Goal: Task Accomplishment & Management: Complete application form

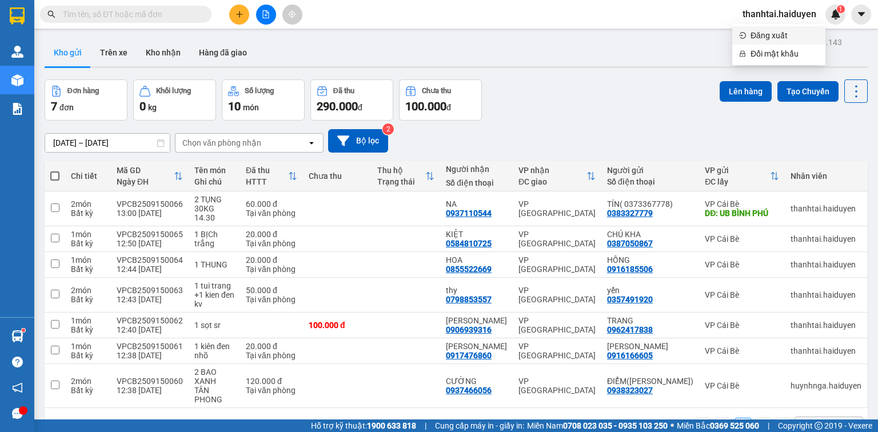
click at [780, 34] on span "Đăng xuất" at bounding box center [784, 35] width 68 height 13
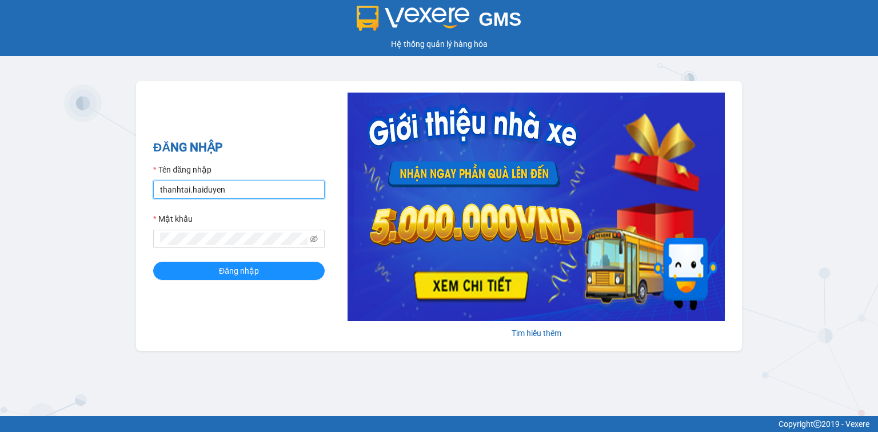
click at [262, 191] on input "thanhtai.haiduyen" at bounding box center [238, 190] width 171 height 18
type input "mylinh.haiduyen"
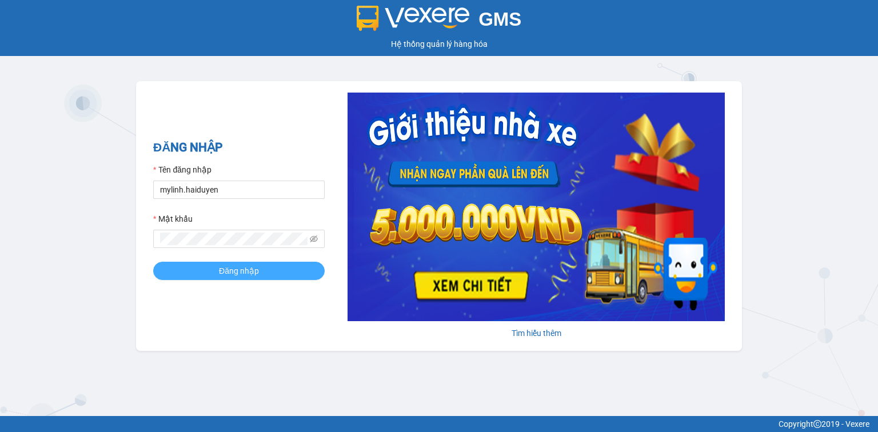
click at [220, 273] on span "Đăng nhập" at bounding box center [239, 271] width 40 height 13
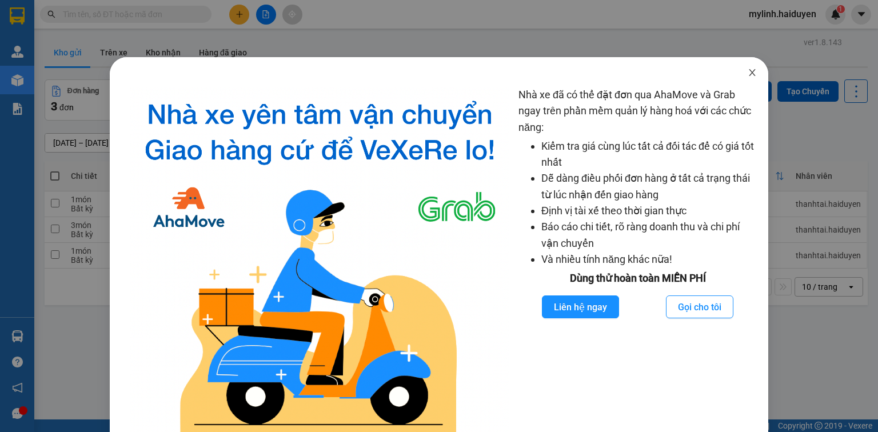
click at [752, 73] on span "Close" at bounding box center [752, 73] width 32 height 32
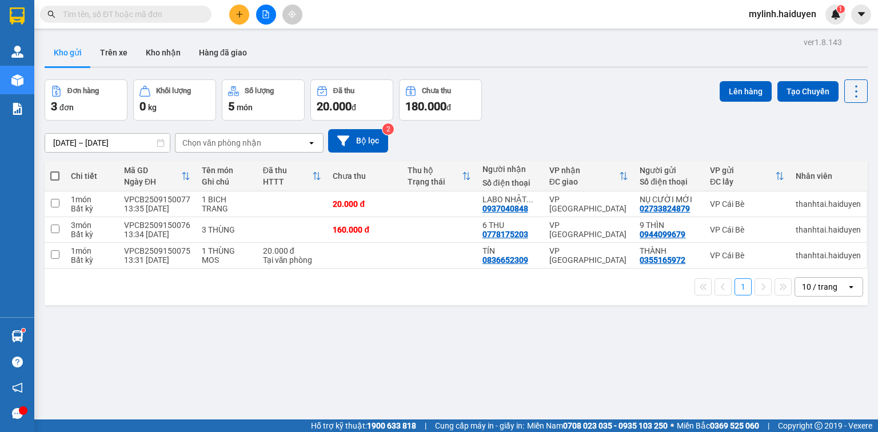
click at [237, 13] on icon "plus" at bounding box center [239, 14] width 8 height 8
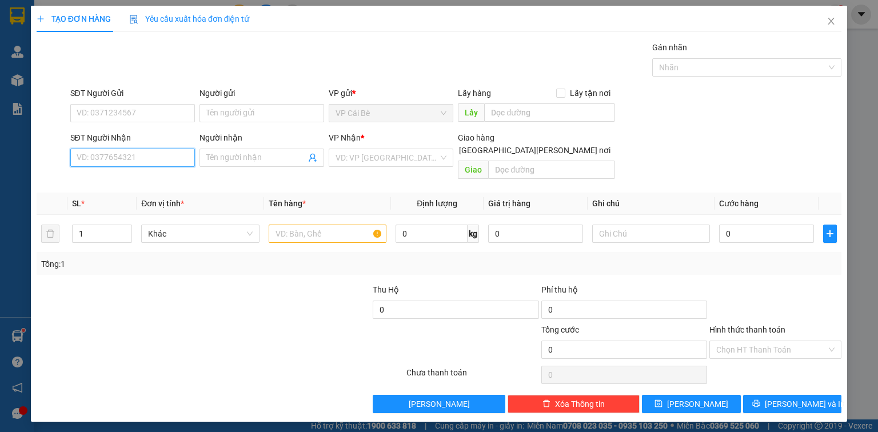
click at [144, 162] on input "SĐT Người Nhận" at bounding box center [132, 158] width 125 height 18
type input "0933242570"
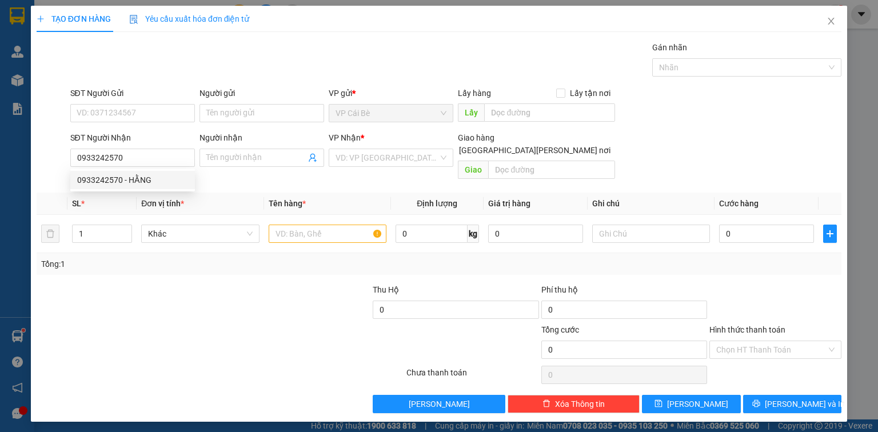
click at [168, 169] on div "0933242570 0933242570 - HẰNG" at bounding box center [132, 180] width 125 height 23
click at [173, 193] on th "Đơn vị tính *" at bounding box center [200, 204] width 127 height 22
drag, startPoint x: 157, startPoint y: 142, endPoint x: 163, endPoint y: 162, distance: 21.0
click at [158, 148] on div "SĐT Người Nhận 0933242570" at bounding box center [132, 151] width 125 height 40
click at [163, 162] on input "0933242570" at bounding box center [132, 158] width 125 height 18
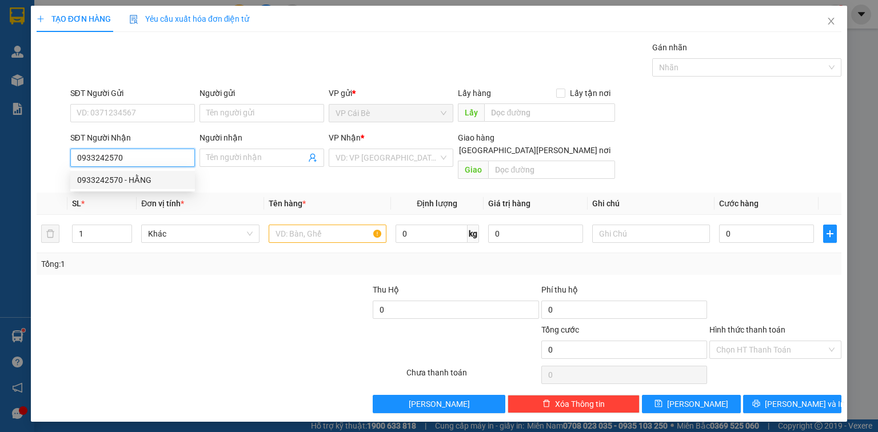
click at [160, 181] on div "0933242570 - HẰNG" at bounding box center [132, 180] width 111 height 13
type input "HẰNG"
type input "40.000"
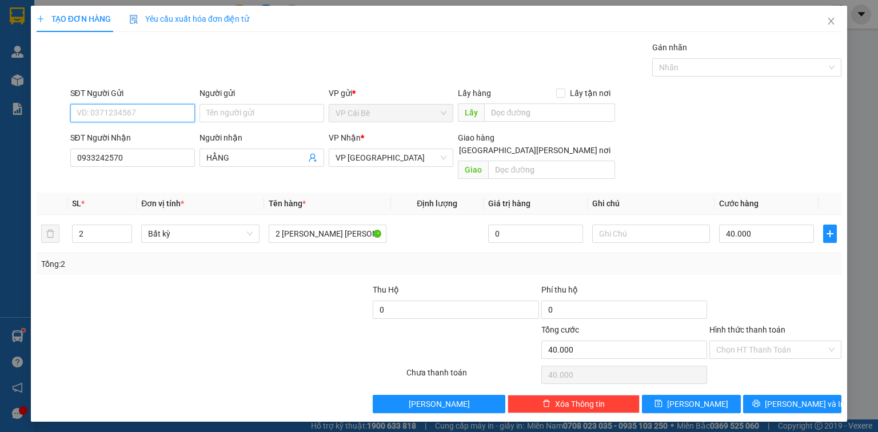
click at [155, 112] on input "SĐT Người Gửi" at bounding box center [132, 113] width 125 height 18
click at [153, 144] on div "0933242570 - HẰNG" at bounding box center [132, 135] width 125 height 18
type input "0933242570"
type input "HẰNG"
type input "MAY HOUSE"
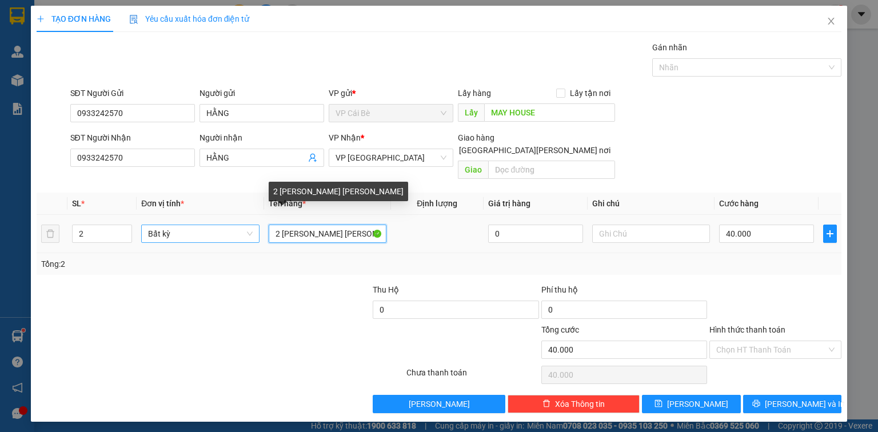
drag, startPoint x: 280, startPoint y: 224, endPoint x: 235, endPoint y: 187, distance: 58.1
click at [242, 223] on tr "2 Bất kỳ 2 thung hoa len 0 40.000" at bounding box center [439, 234] width 805 height 38
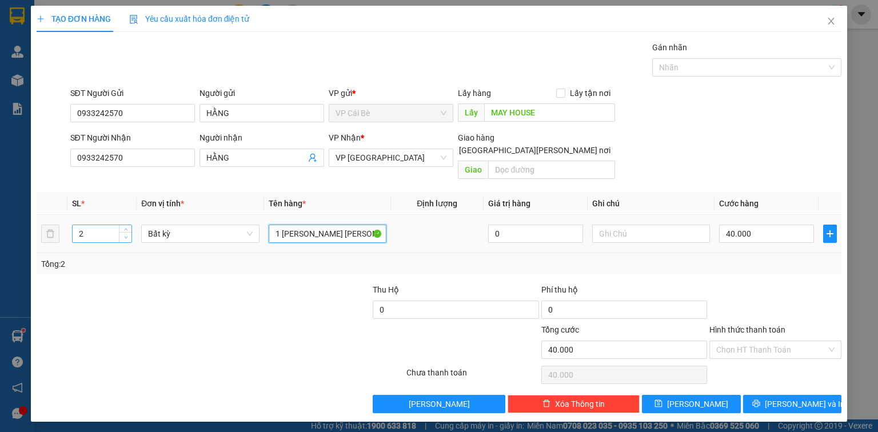
type input "1 thung hoa len"
type input "1"
click at [128, 234] on span "down" at bounding box center [125, 237] width 7 height 7
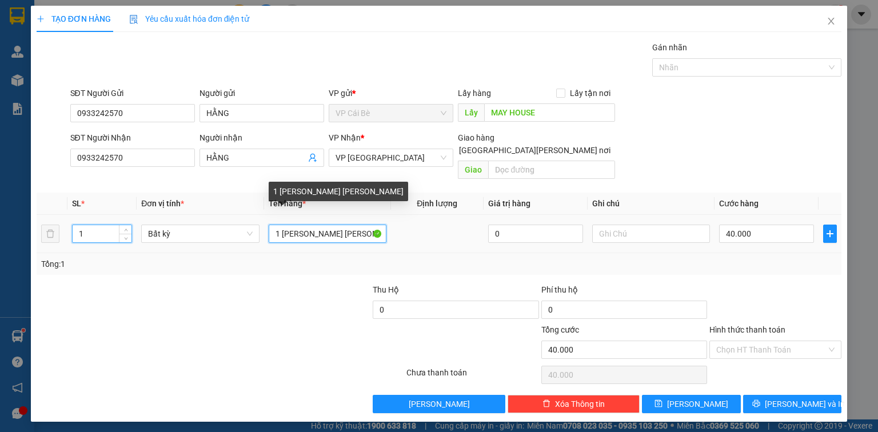
click at [346, 225] on input "1 thung hoa len" at bounding box center [328, 234] width 118 height 18
type input "0"
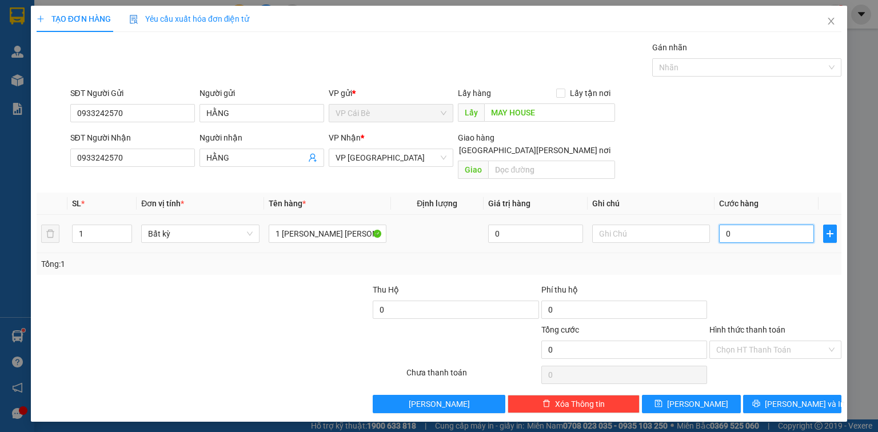
click at [764, 225] on input "0" at bounding box center [766, 234] width 95 height 18
type input "2"
type input "20"
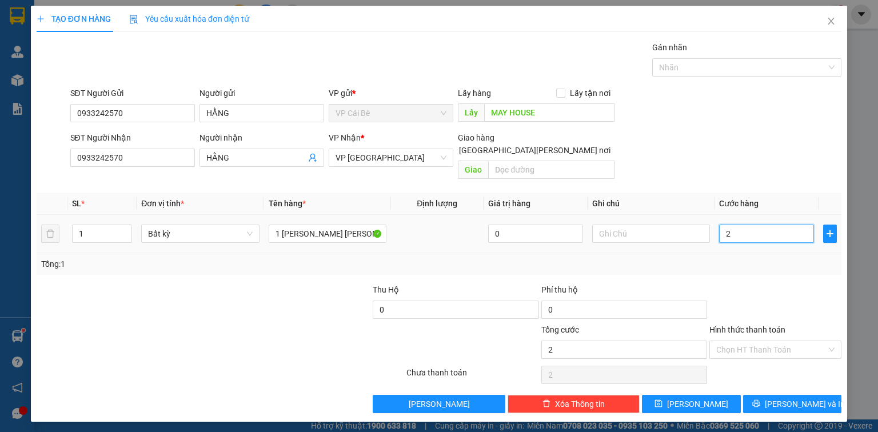
type input "20"
type input "20.000"
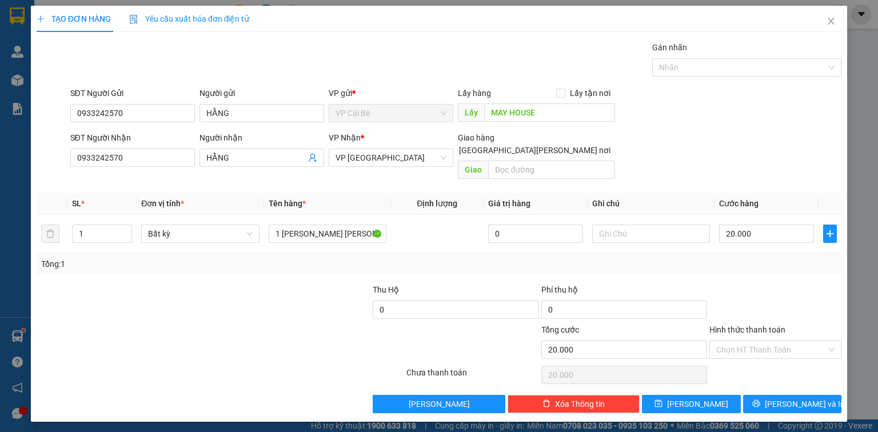
click at [761, 283] on div at bounding box center [775, 303] width 134 height 40
click at [767, 341] on input "Hình thức thanh toán" at bounding box center [771, 349] width 110 height 17
click at [762, 357] on div "Tại văn phòng" at bounding box center [775, 359] width 118 height 13
type input "0"
click at [791, 398] on span "Lưu và In" at bounding box center [805, 404] width 80 height 13
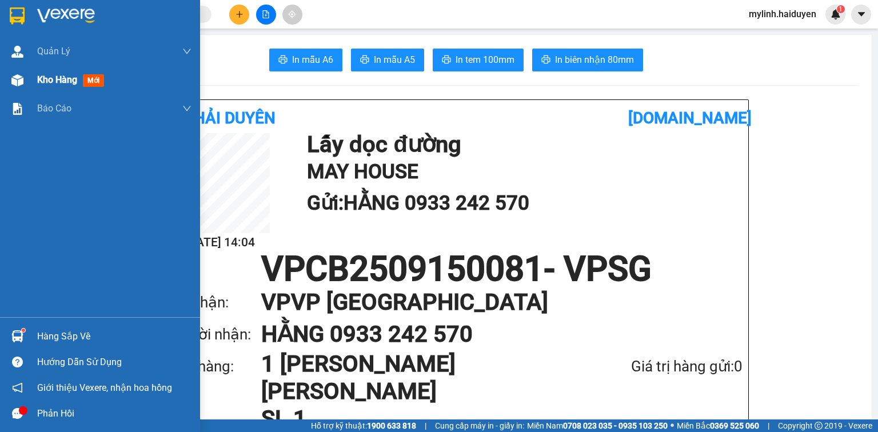
click at [46, 80] on span "Kho hàng" at bounding box center [57, 79] width 40 height 11
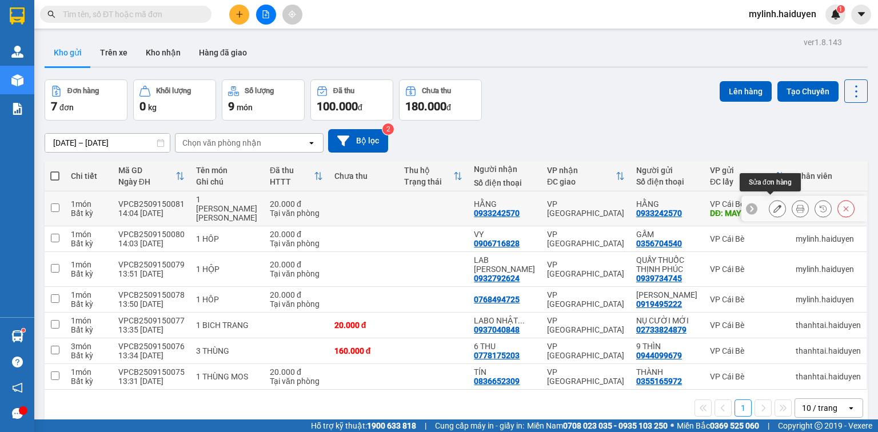
click at [773, 206] on icon at bounding box center [777, 209] width 8 height 8
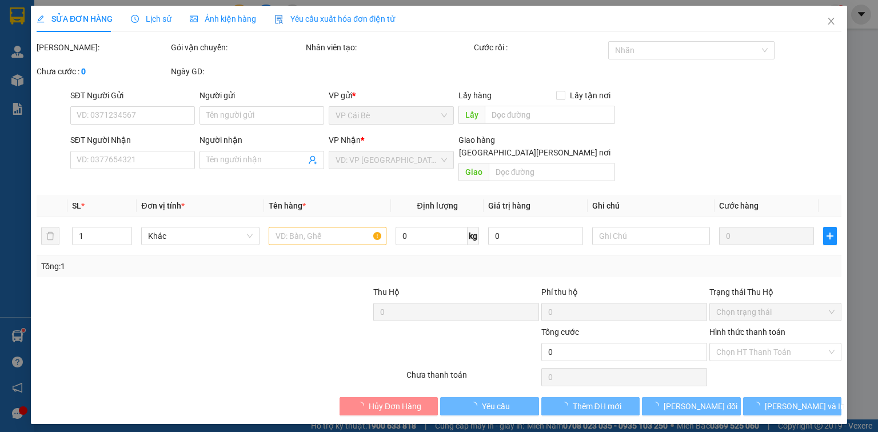
type input "0933242570"
type input "HẰNG"
type input "MAY HOUSE"
type input "0933242570"
type input "HẰNG"
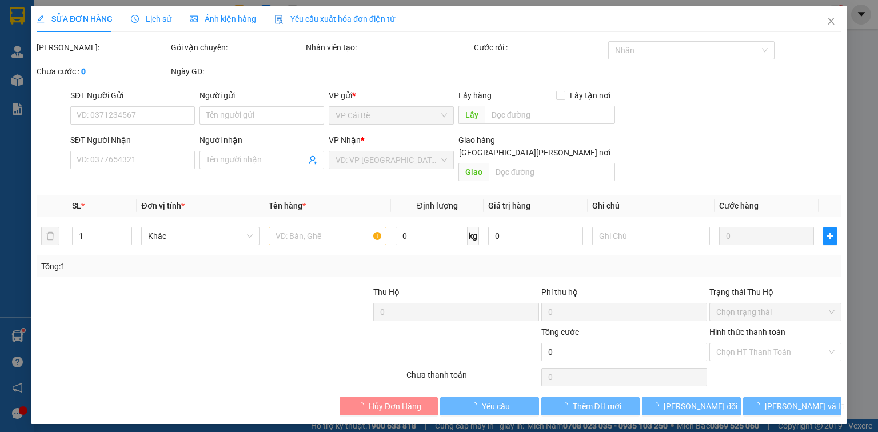
type input "20.000"
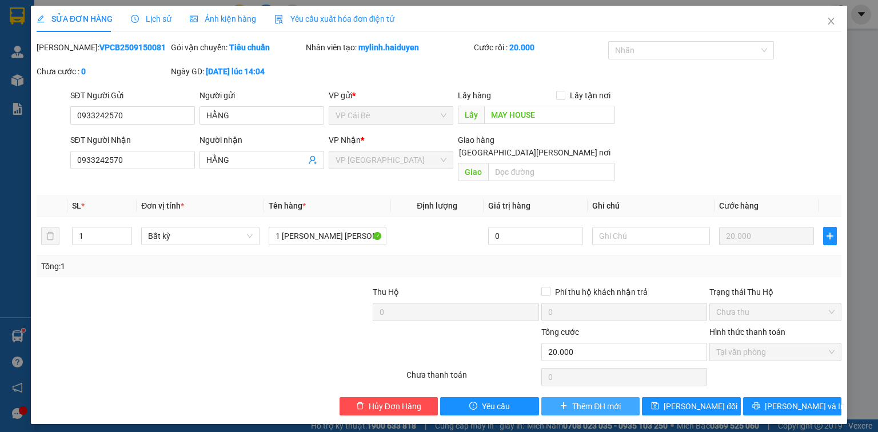
click at [605, 400] on span "Thêm ĐH mới" at bounding box center [596, 406] width 49 height 13
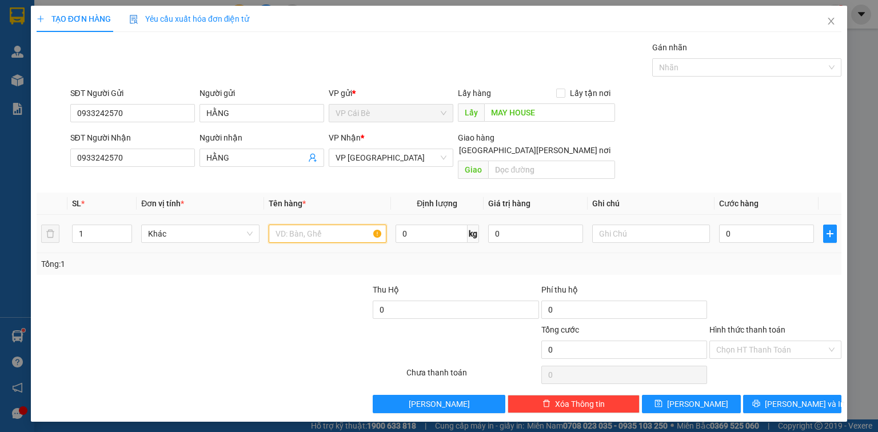
click at [351, 225] on input "text" at bounding box center [328, 234] width 118 height 18
type input "1 thùng hoa len"
click at [757, 226] on input "0" at bounding box center [766, 234] width 95 height 18
type input "3"
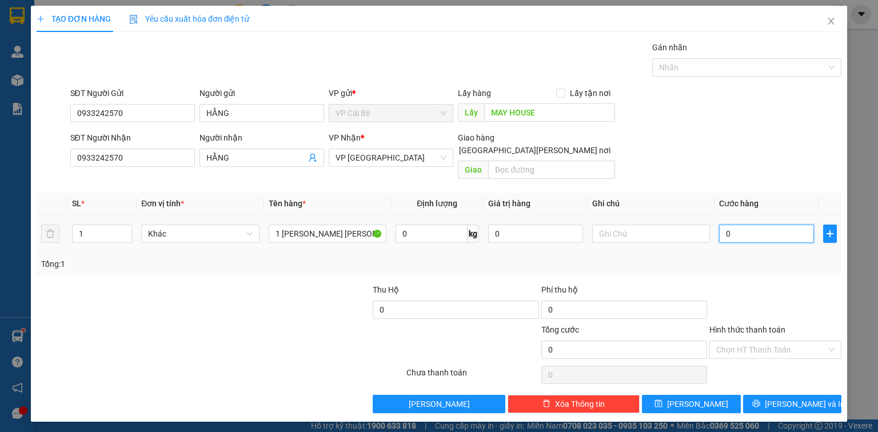
type input "3"
type input "30"
type input "30.000"
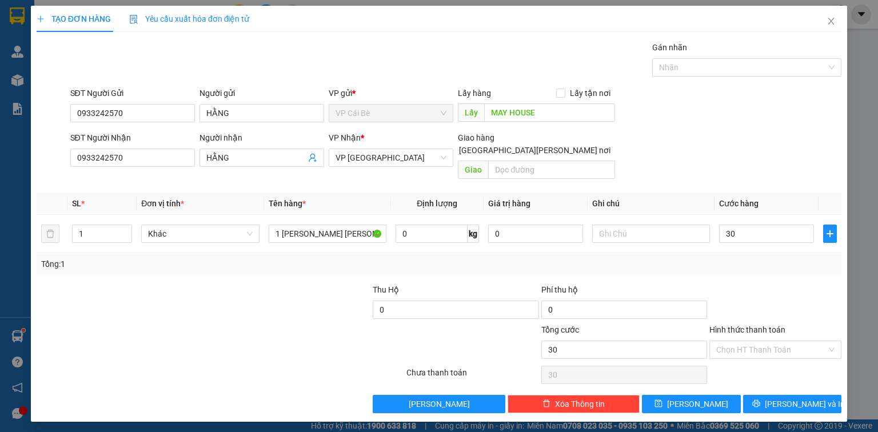
type input "30.000"
click at [773, 265] on div "Transit Pickup Surcharge Ids Transit Deliver Surcharge Ids Transit Deliver Surc…" at bounding box center [439, 227] width 805 height 372
click at [782, 341] on input "Hình thức thanh toán" at bounding box center [771, 349] width 110 height 17
click at [766, 359] on div "Tại văn phòng" at bounding box center [775, 359] width 118 height 13
type input "0"
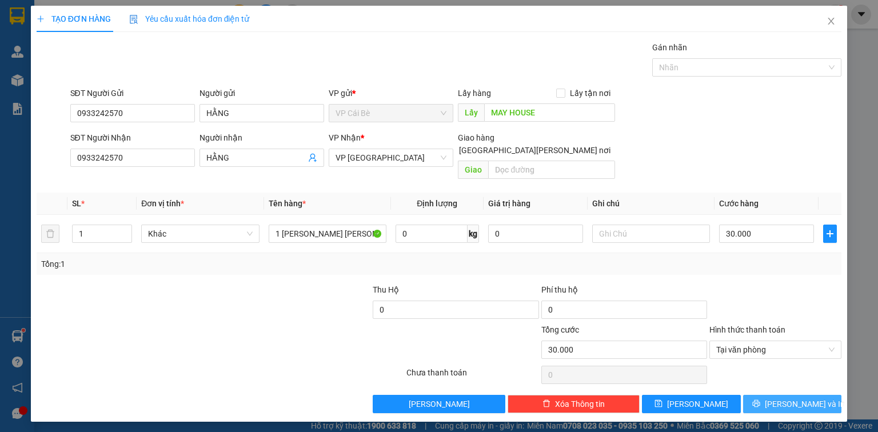
click at [788, 399] on button "Lưu và In" at bounding box center [792, 404] width 99 height 18
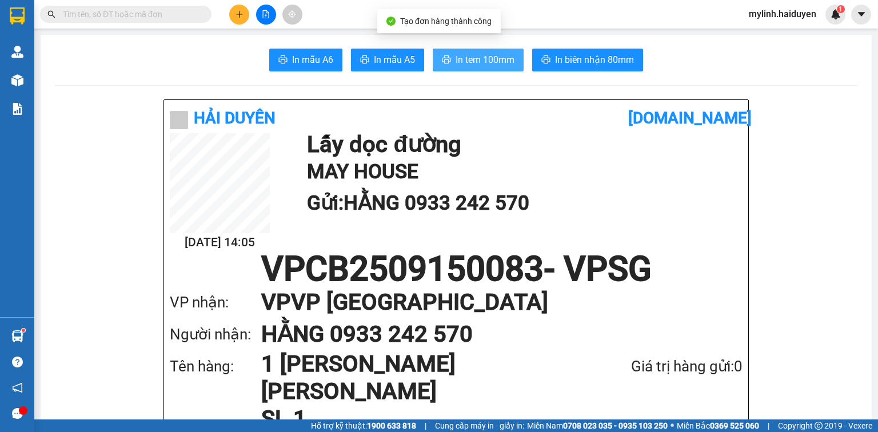
click at [515, 67] on button "In tem 100mm" at bounding box center [478, 60] width 91 height 23
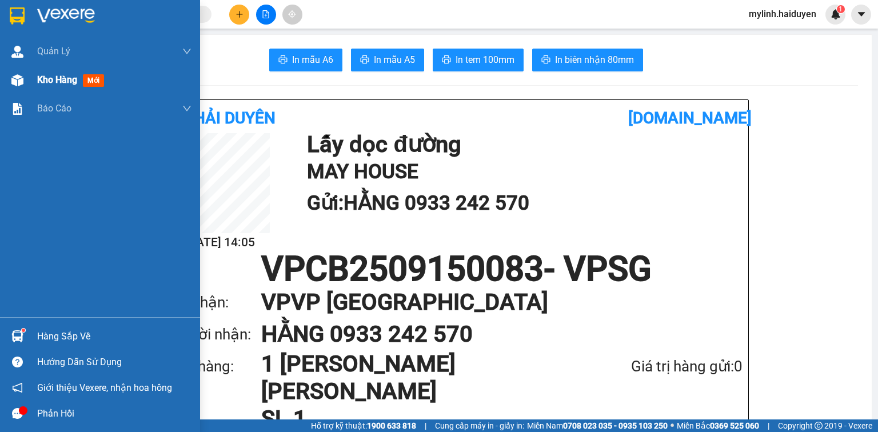
drag, startPoint x: 23, startPoint y: 77, endPoint x: 89, endPoint y: 82, distance: 65.9
click at [23, 77] on div at bounding box center [17, 80] width 20 height 20
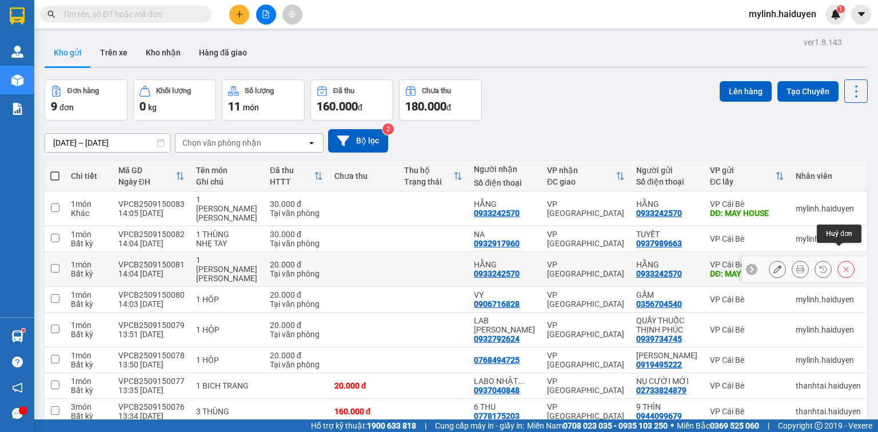
click at [838, 259] on button at bounding box center [846, 269] width 16 height 20
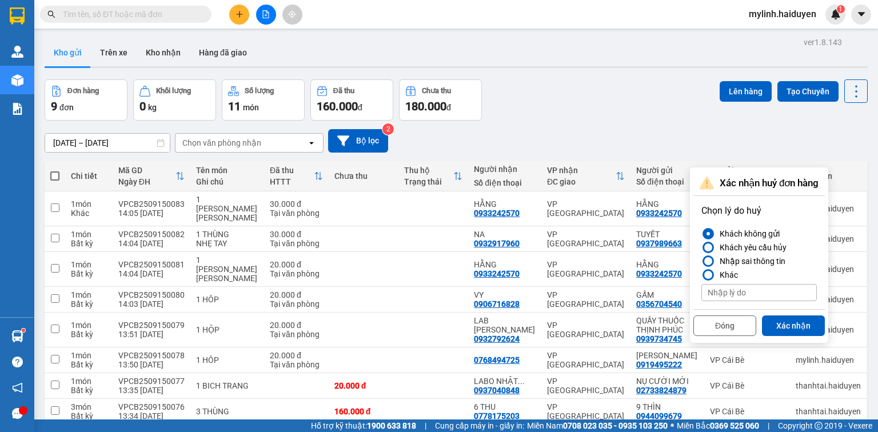
click at [713, 250] on div at bounding box center [707, 247] width 11 height 11
click at [701, 247] on input "Khách yêu cầu hủy" at bounding box center [701, 247] width 0 height 0
click at [706, 258] on div at bounding box center [708, 261] width 8 height 8
click at [701, 261] on input "Nhập sai thông tin" at bounding box center [701, 261] width 0 height 0
click at [802, 320] on button "Xác nhận" at bounding box center [793, 325] width 63 height 21
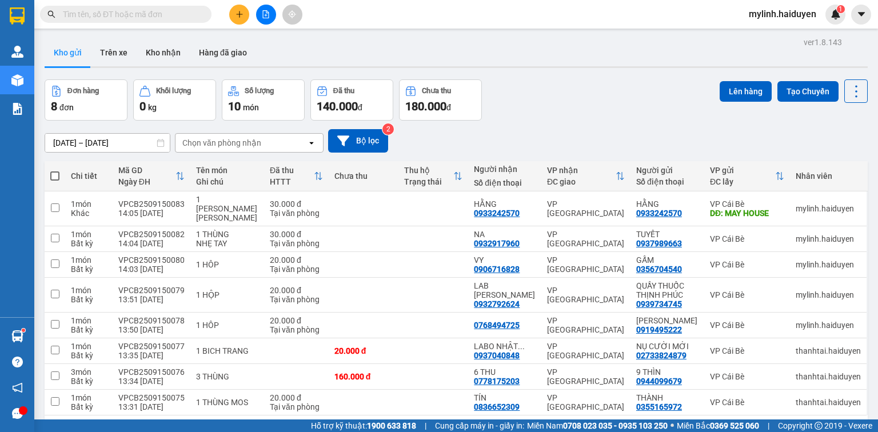
click at [183, 2] on div "Kết quả tìm kiếm ( 0 ) Bộ lọc No Data mylinh.haiduyen 1" at bounding box center [439, 14] width 878 height 29
click at [181, 13] on input "text" at bounding box center [130, 14] width 135 height 13
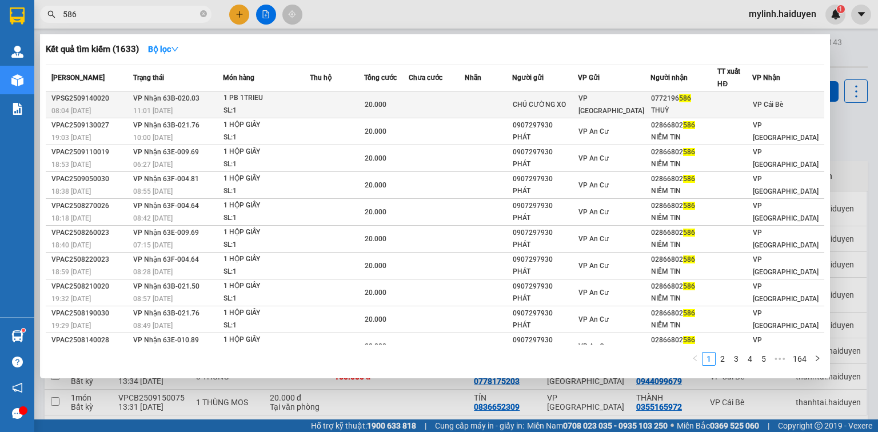
type input "586"
click at [222, 101] on td "VP Nhận 63B-020.03 11:01 - 14/09" at bounding box center [176, 104] width 92 height 27
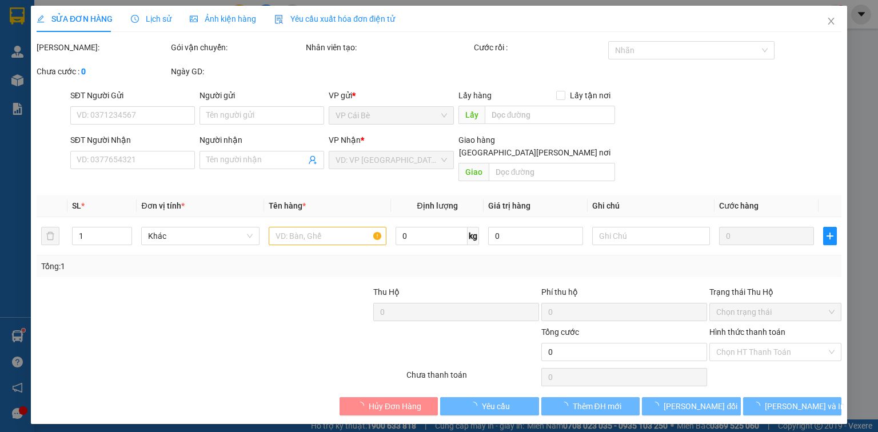
type input "CHÚ CƯỜNG XO"
type input "0772196586"
type input "THUỲ"
type input "20.000"
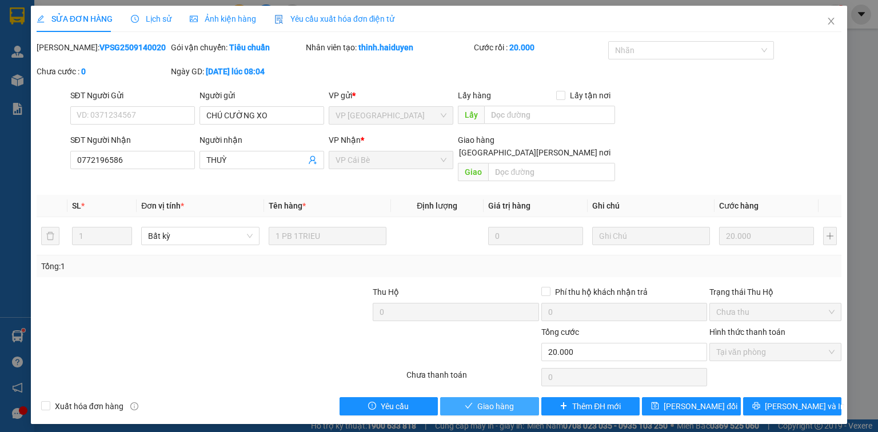
click at [492, 400] on span "Giao hàng" at bounding box center [495, 406] width 37 height 13
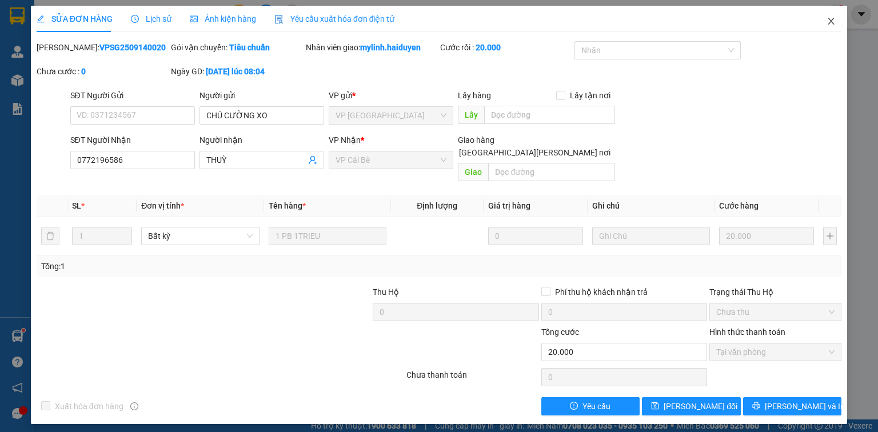
click at [832, 21] on icon "close" at bounding box center [830, 21] width 9 height 9
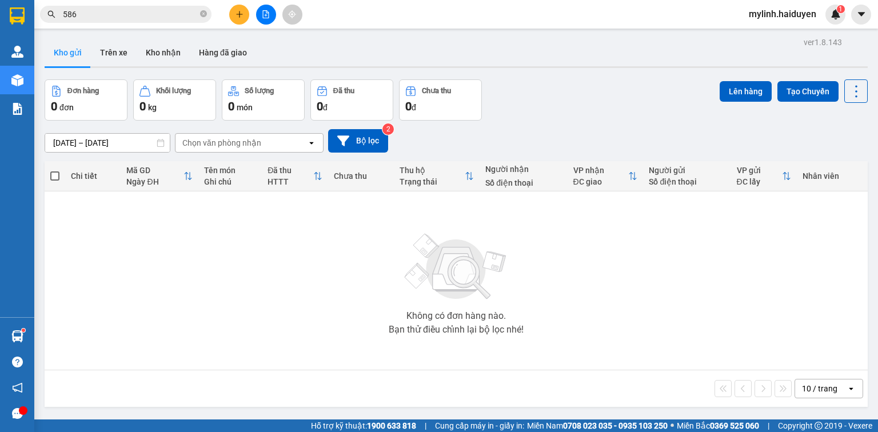
click at [238, 17] on icon "plus" at bounding box center [239, 14] width 8 height 8
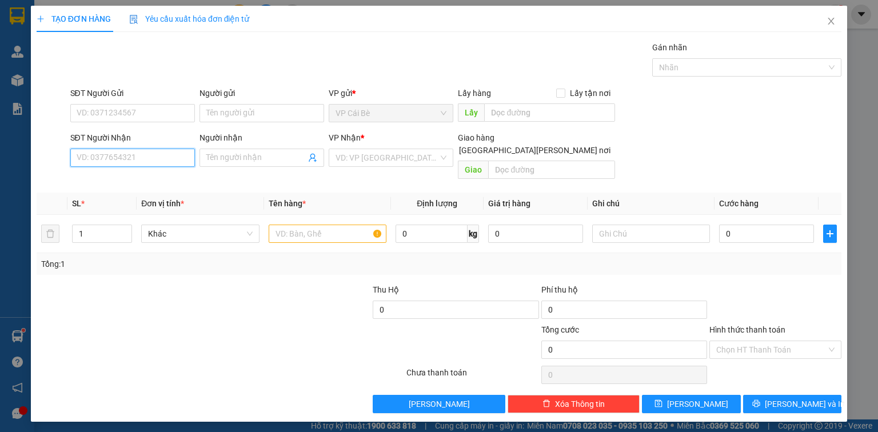
click at [180, 155] on input "SĐT Người Nhận" at bounding box center [132, 158] width 125 height 18
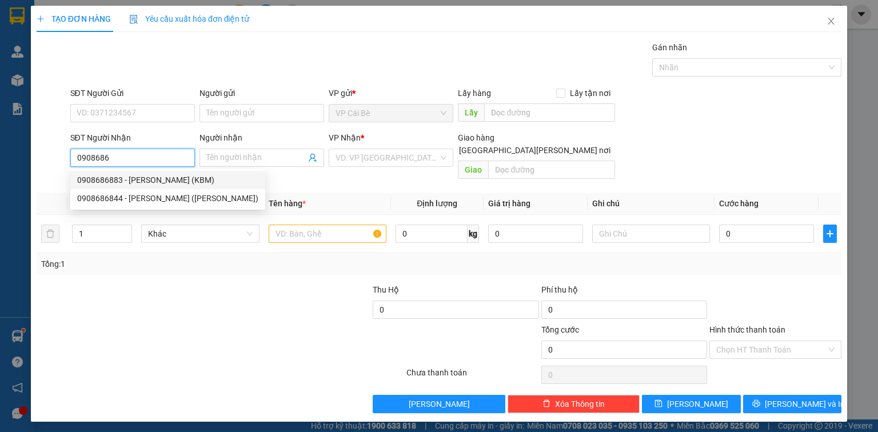
click at [154, 181] on div "0908686883 - NGỌC (KBM)" at bounding box center [167, 180] width 181 height 13
type input "0908686883"
type input "NGỌC (KBM)"
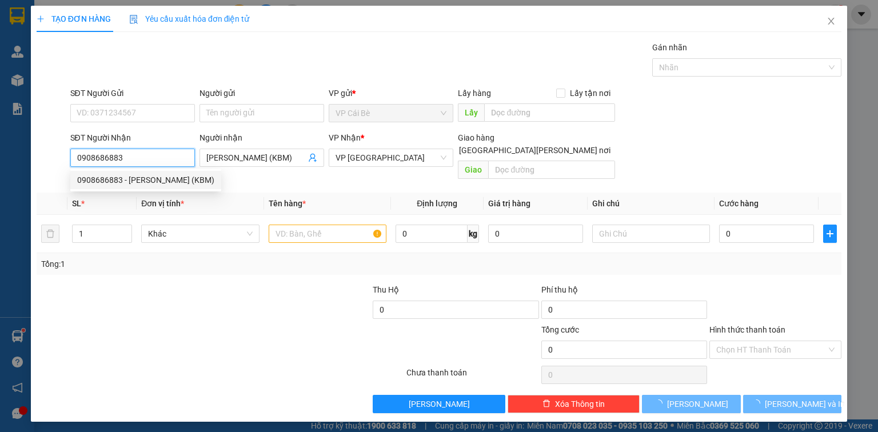
type input "20.000"
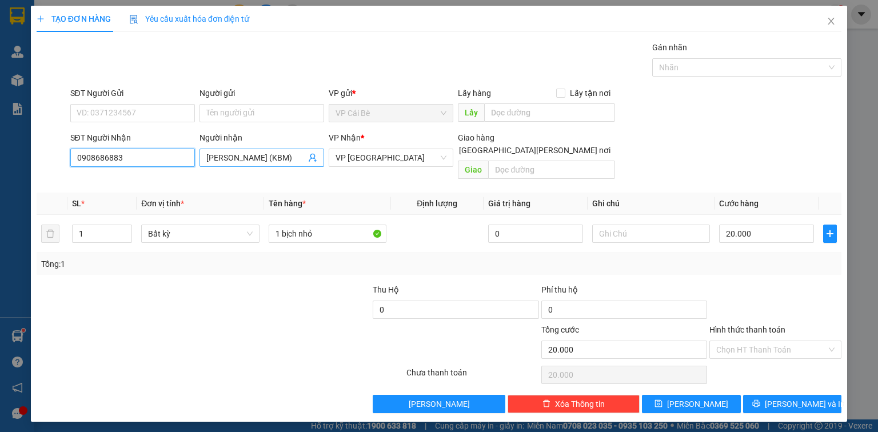
type input "0908686883"
click at [257, 158] on input "NGỌC (KBM)" at bounding box center [255, 157] width 99 height 13
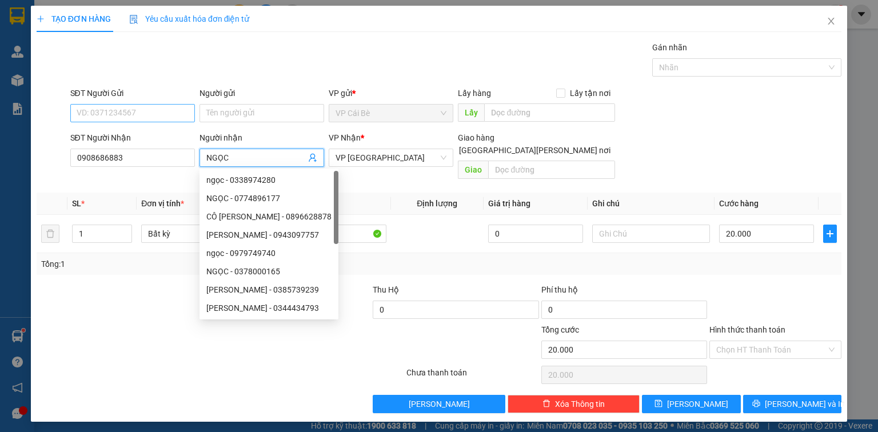
type input "NGỌC"
click at [174, 114] on input "SĐT Người Gửi" at bounding box center [132, 113] width 125 height 18
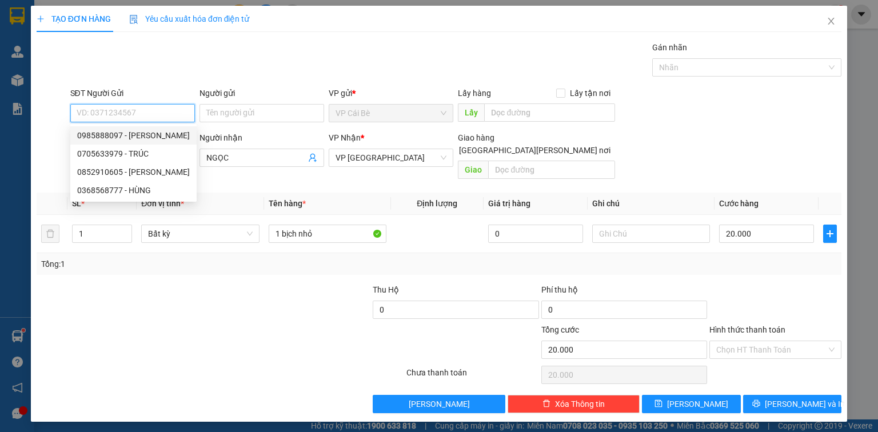
click at [141, 135] on div "0985888097 - LX NGỌC HÂN" at bounding box center [133, 135] width 113 height 13
type input "0985888097"
type input "LX NGỌC HÂN"
type input "lx ngọc hân"
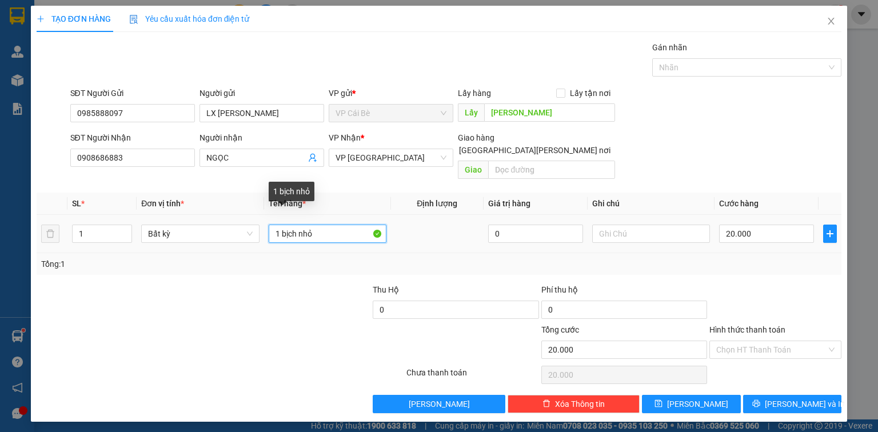
drag, startPoint x: 325, startPoint y: 218, endPoint x: 267, endPoint y: 234, distance: 59.7
click at [267, 234] on td "1 bịch nhỏ" at bounding box center [327, 234] width 127 height 38
type input "1 kiện 10kg"
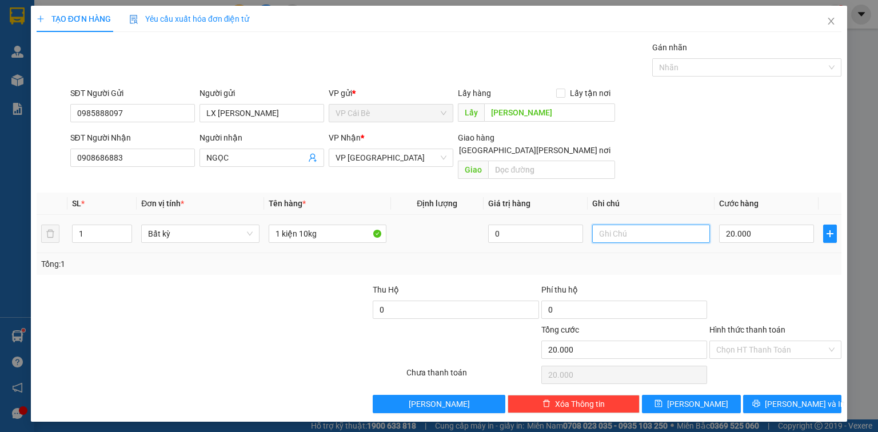
click at [674, 226] on input "text" at bounding box center [651, 234] width 118 height 18
type input "15.30"
click at [769, 225] on input "20.000" at bounding box center [766, 234] width 95 height 18
type input "2"
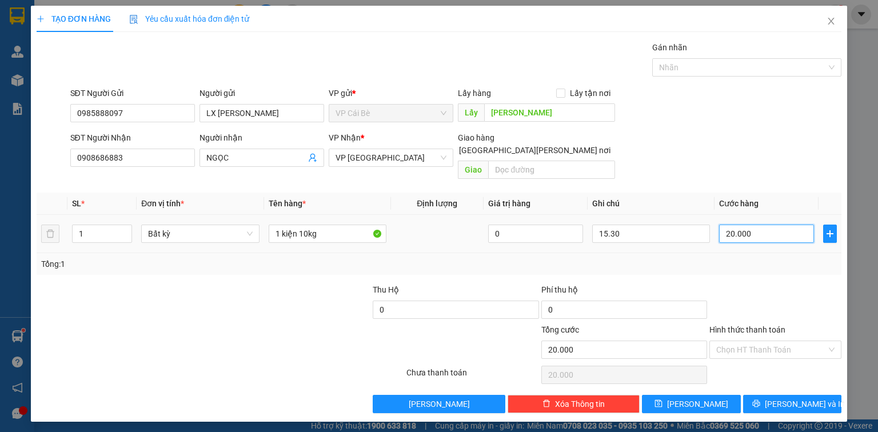
type input "2"
type input "20"
type input "20.000"
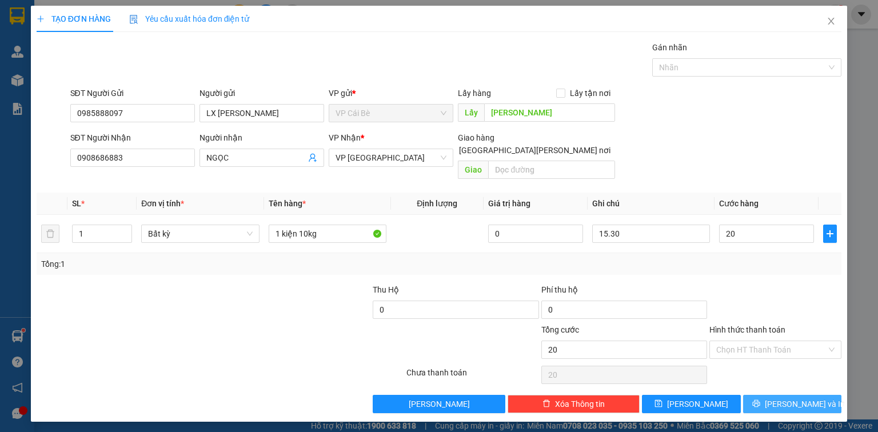
type input "20.000"
click at [804, 398] on span "Lưu và In" at bounding box center [805, 404] width 80 height 13
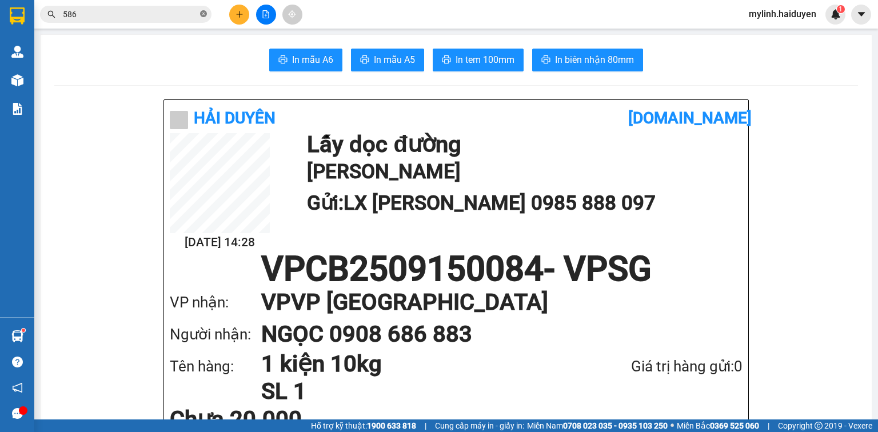
click at [201, 13] on icon "close-circle" at bounding box center [203, 13] width 7 height 7
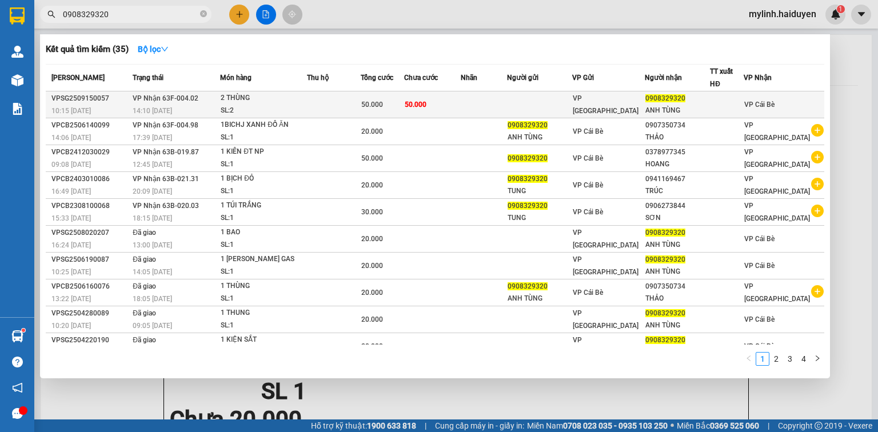
type input "0908329320"
click at [397, 112] on td "50.000" at bounding box center [383, 104] width 44 height 27
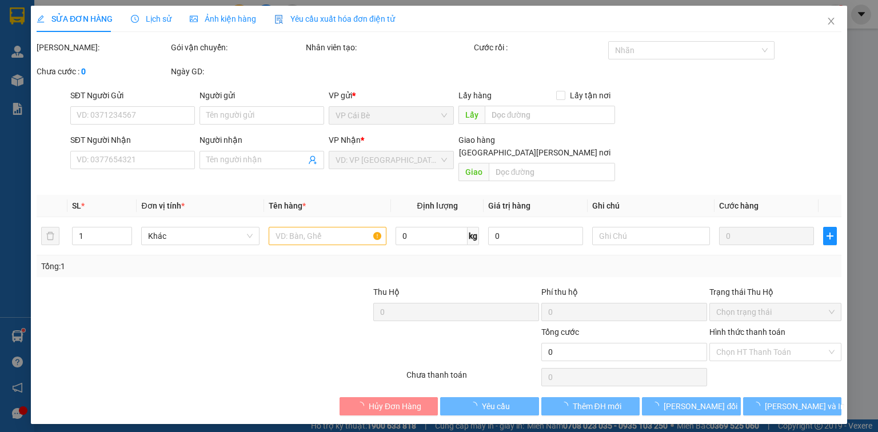
type input "0908329320"
type input "ANH TÙNG"
type input "50.000"
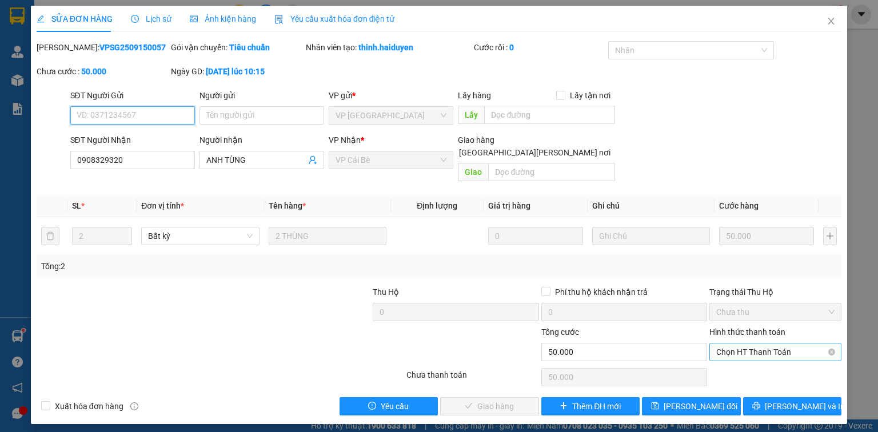
click at [771, 345] on span "Chọn HT Thanh Toán" at bounding box center [775, 351] width 118 height 17
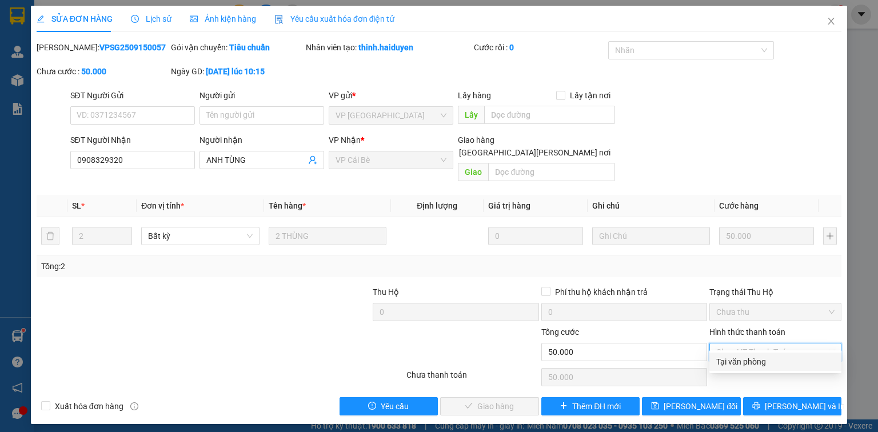
click at [748, 363] on div "Tại văn phòng" at bounding box center [775, 361] width 118 height 13
type input "0"
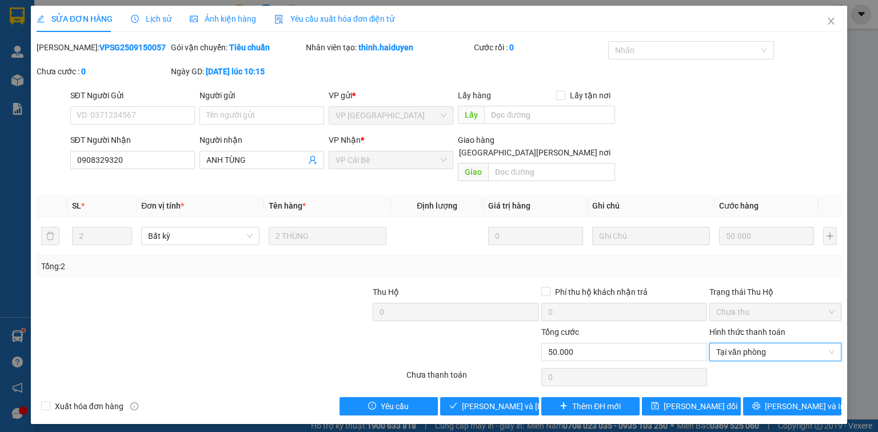
click at [491, 382] on div "Total Paid Fee 0 Total UnPaid Fee 50.000 Cash Collection Total Fee Mã ĐH: VPSG2…" at bounding box center [439, 228] width 805 height 374
click at [501, 400] on span "Lưu và Giao hàng" at bounding box center [539, 406] width 154 height 13
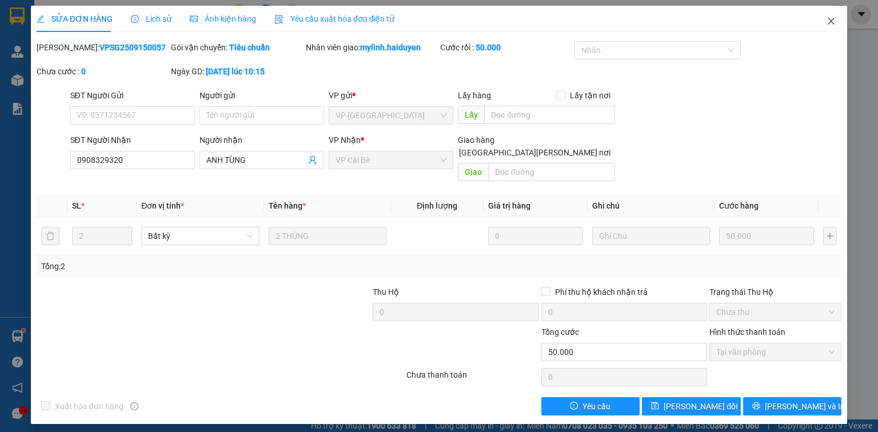
click at [832, 16] on span "Close" at bounding box center [831, 22] width 32 height 32
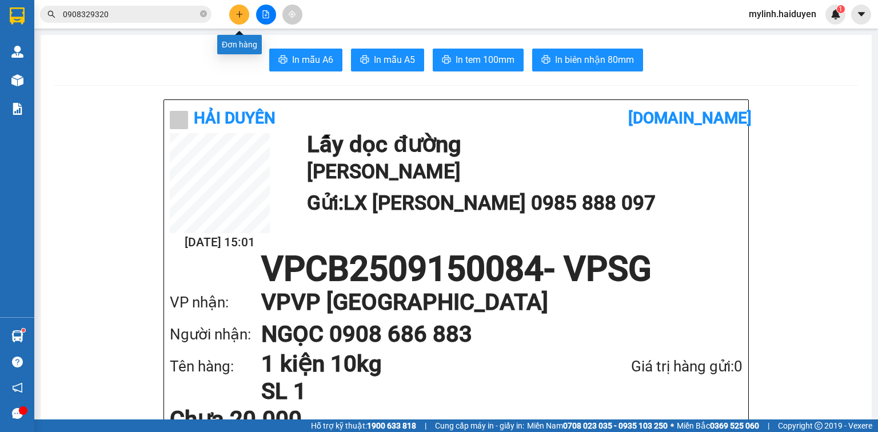
click at [243, 18] on button at bounding box center [239, 15] width 20 height 20
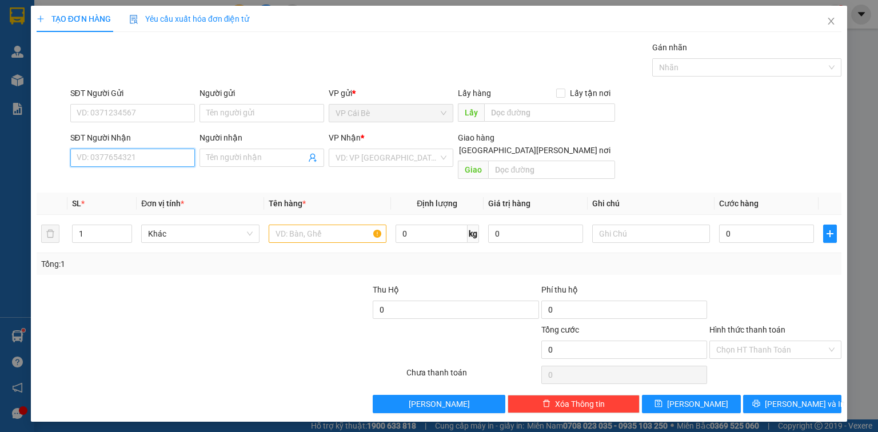
click at [165, 155] on input "SĐT Người Nhận" at bounding box center [132, 158] width 125 height 18
type input "0947698396"
click at [128, 183] on div "0947698396 - THI" at bounding box center [132, 180] width 111 height 13
type input "THI"
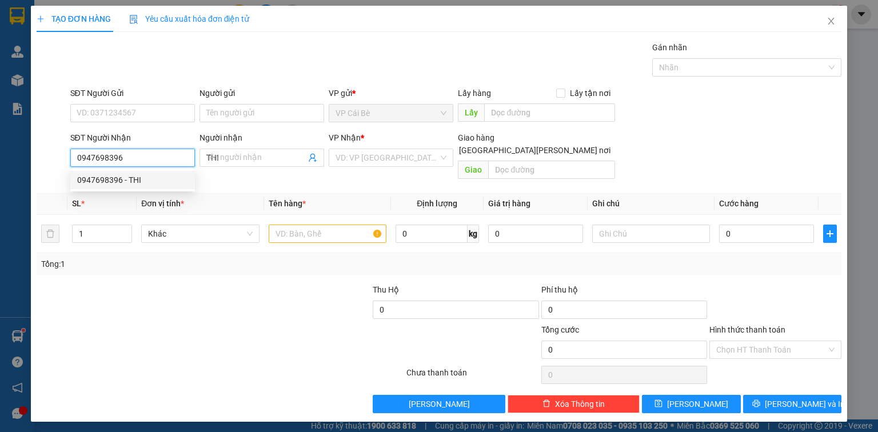
type input "30.000"
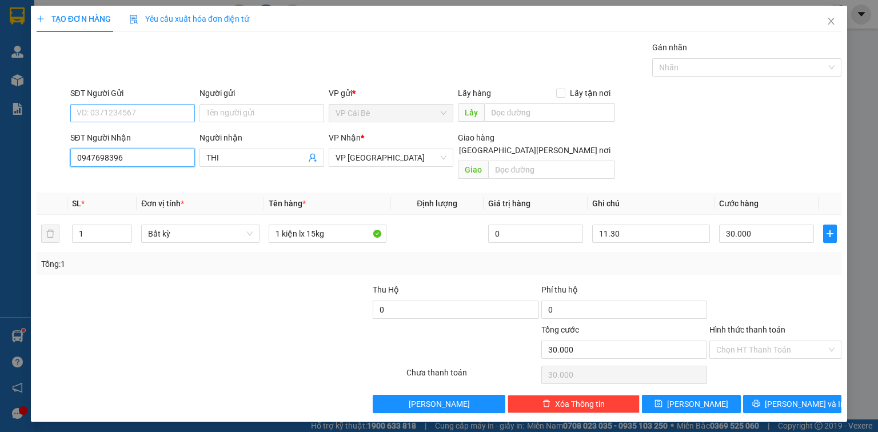
type input "0947698396"
drag, startPoint x: 158, startPoint y: 110, endPoint x: 165, endPoint y: 109, distance: 6.4
click at [160, 110] on input "SĐT Người Gửi" at bounding box center [132, 113] width 125 height 18
click at [159, 132] on div "0978860712 - BÍCH" at bounding box center [132, 135] width 111 height 13
type input "0978860712"
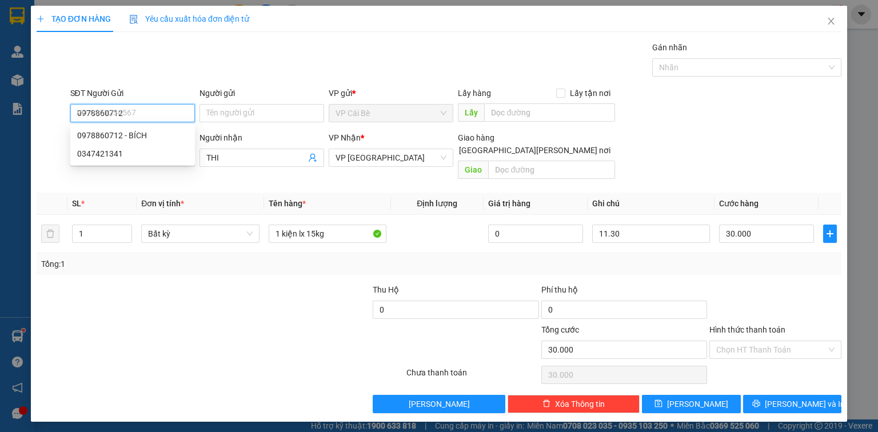
type input "BÍCH"
type input "LX NGỌC BÍCH"
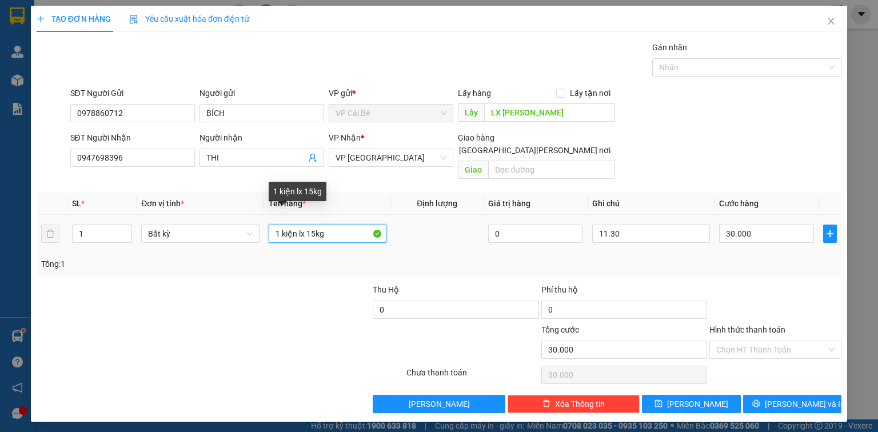
click at [309, 225] on input "1 kiện lx 15kg" at bounding box center [328, 234] width 118 height 18
type input "1 kiện lx 10kg"
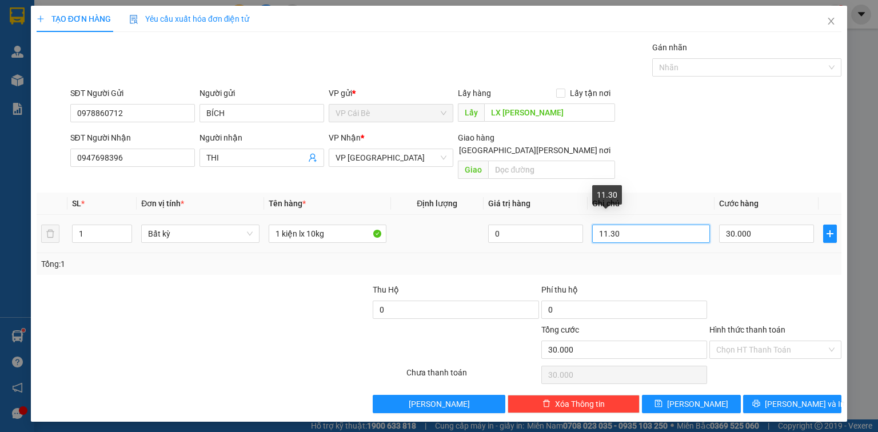
drag, startPoint x: 637, startPoint y: 219, endPoint x: 443, endPoint y: 244, distance: 194.7
click at [504, 238] on tr "1 Bất kỳ 1 kiện lx 10kg 0 11.30 30.000" at bounding box center [439, 234] width 805 height 38
type input "15.30"
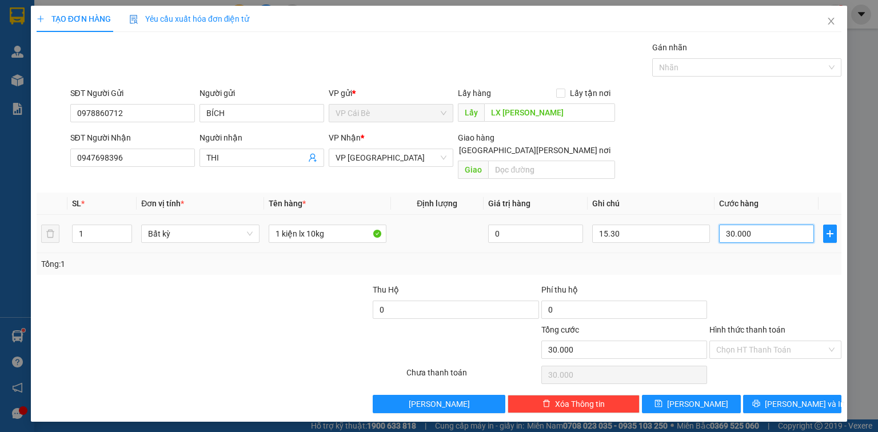
click at [789, 227] on input "30.000" at bounding box center [766, 234] width 95 height 18
type input "2"
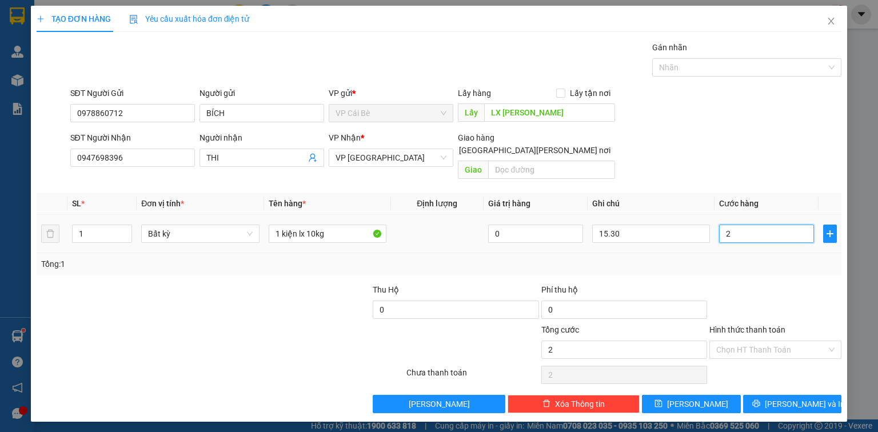
type input "20"
type input "20.000"
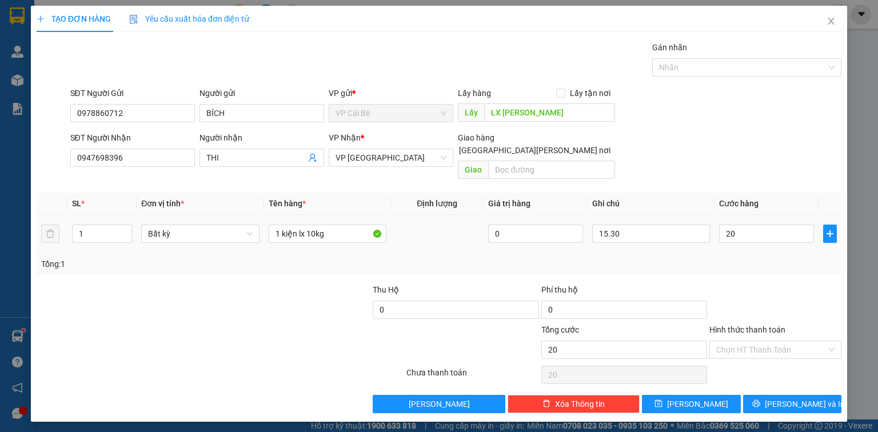
type input "20.000"
click at [764, 259] on div "Tổng: 1" at bounding box center [439, 264] width 805 height 22
click at [798, 398] on span "Lưu và In" at bounding box center [805, 404] width 80 height 13
